Goal: Obtain resource: Download file/media

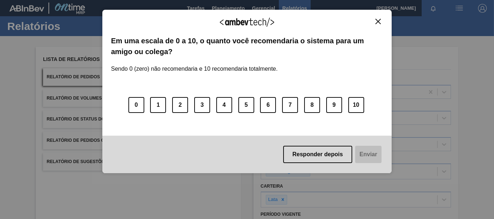
click at [374, 22] on button "Close" at bounding box center [378, 21] width 10 height 6
click at [379, 19] on img "Close" at bounding box center [377, 21] width 5 height 5
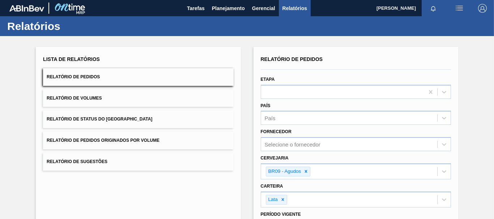
scroll to position [119, 0]
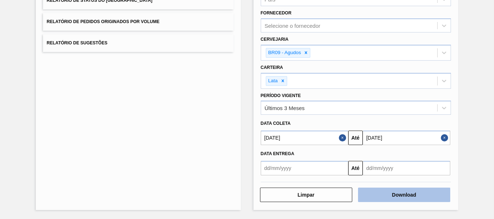
click at [399, 193] on button "Download" at bounding box center [404, 195] width 92 height 14
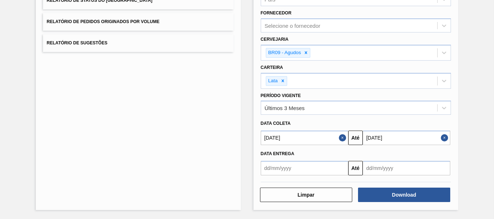
click at [340, 137] on button "Close" at bounding box center [343, 138] width 9 height 14
click at [441, 139] on button "Close" at bounding box center [445, 138] width 9 height 14
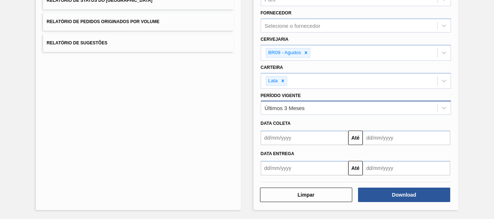
click at [327, 107] on div "Últimos 3 Meses" at bounding box center [349, 108] width 176 height 10
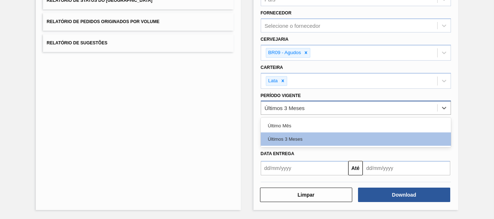
click at [325, 109] on div "Últimos 3 Meses" at bounding box center [349, 108] width 176 height 10
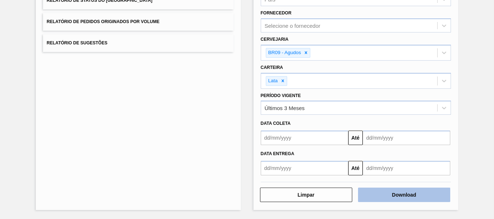
click at [387, 199] on button "Download" at bounding box center [404, 195] width 92 height 14
